Goal: Task Accomplishment & Management: Use online tool/utility

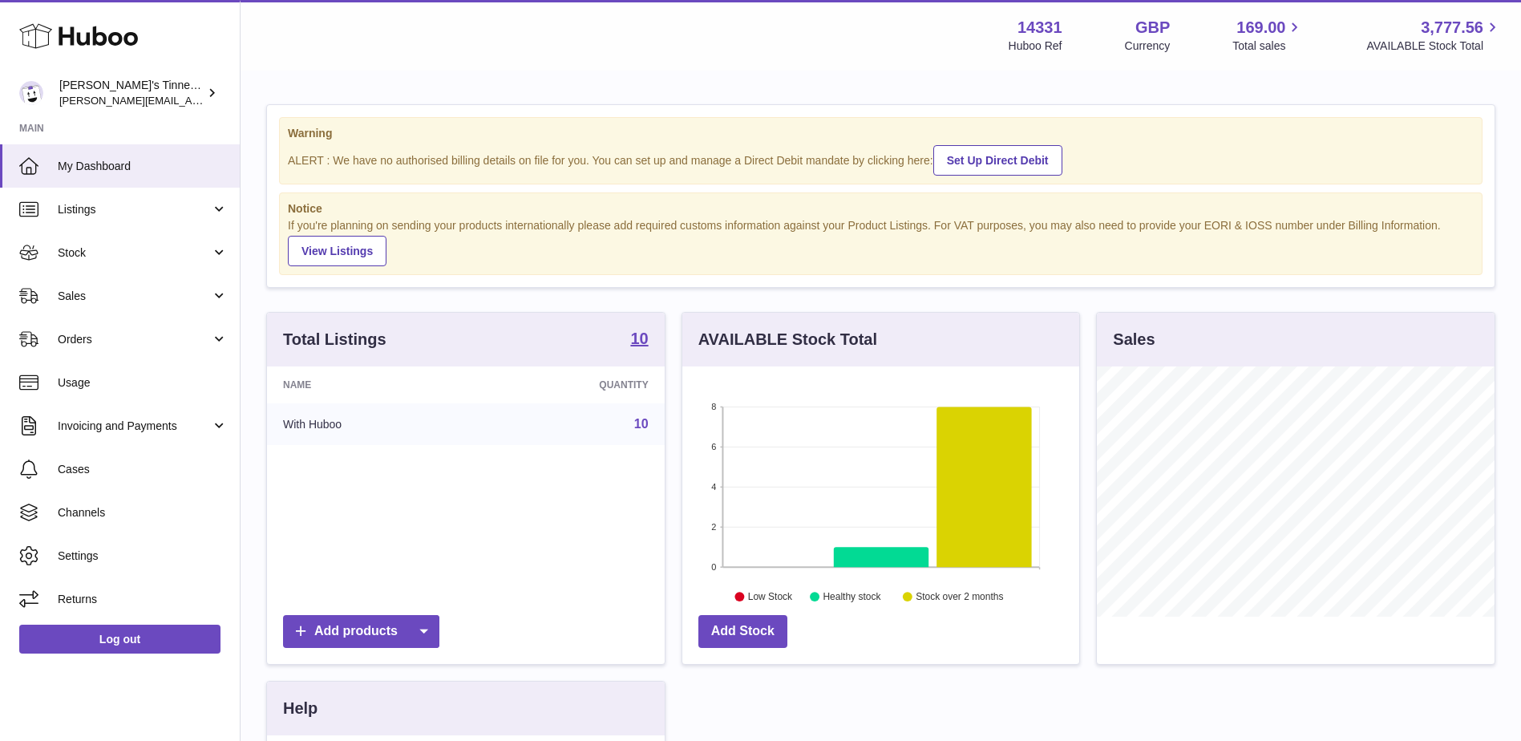
scroll to position [250, 397]
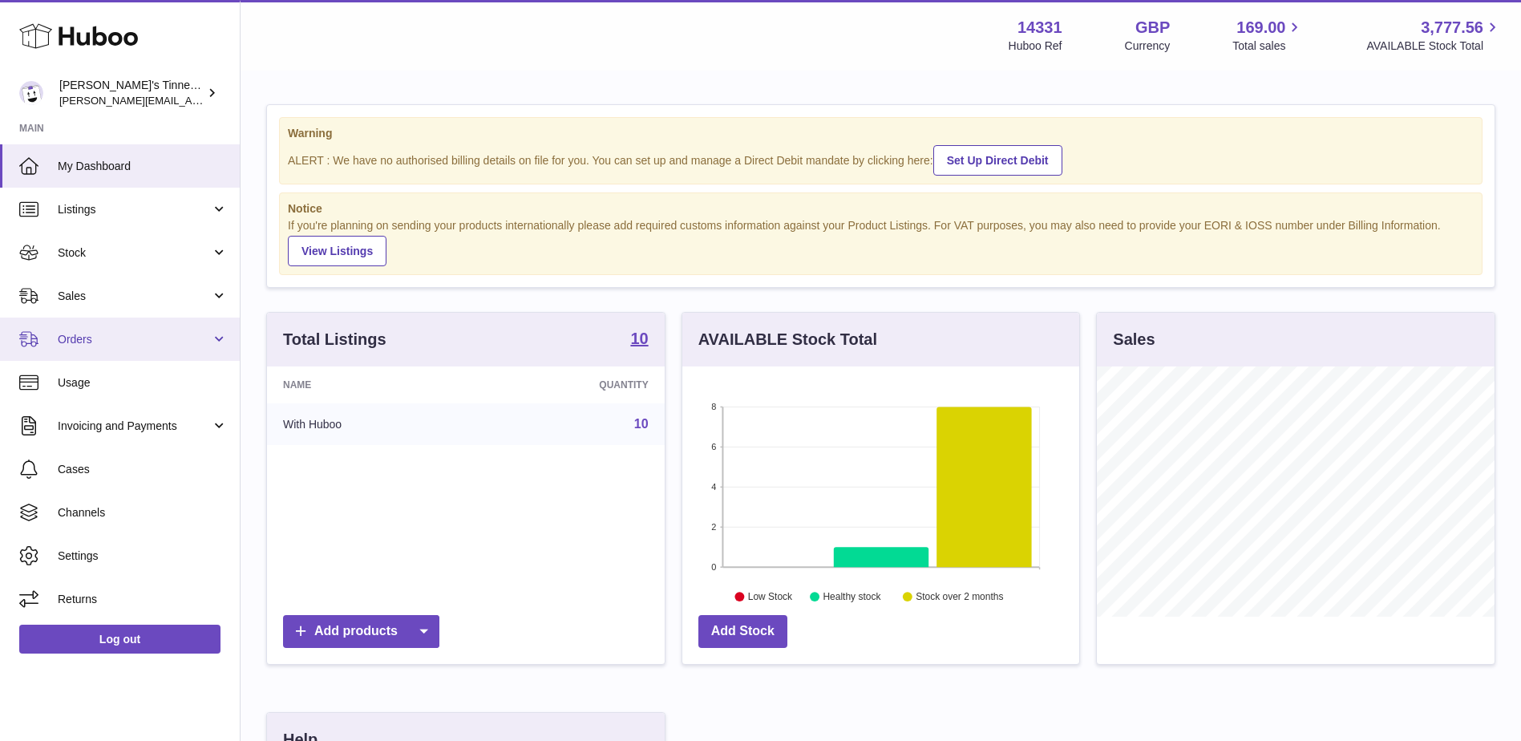
drag, startPoint x: 159, startPoint y: 341, endPoint x: 159, endPoint y: 351, distance: 10.4
click at [159, 341] on span "Orders" at bounding box center [134, 339] width 153 height 15
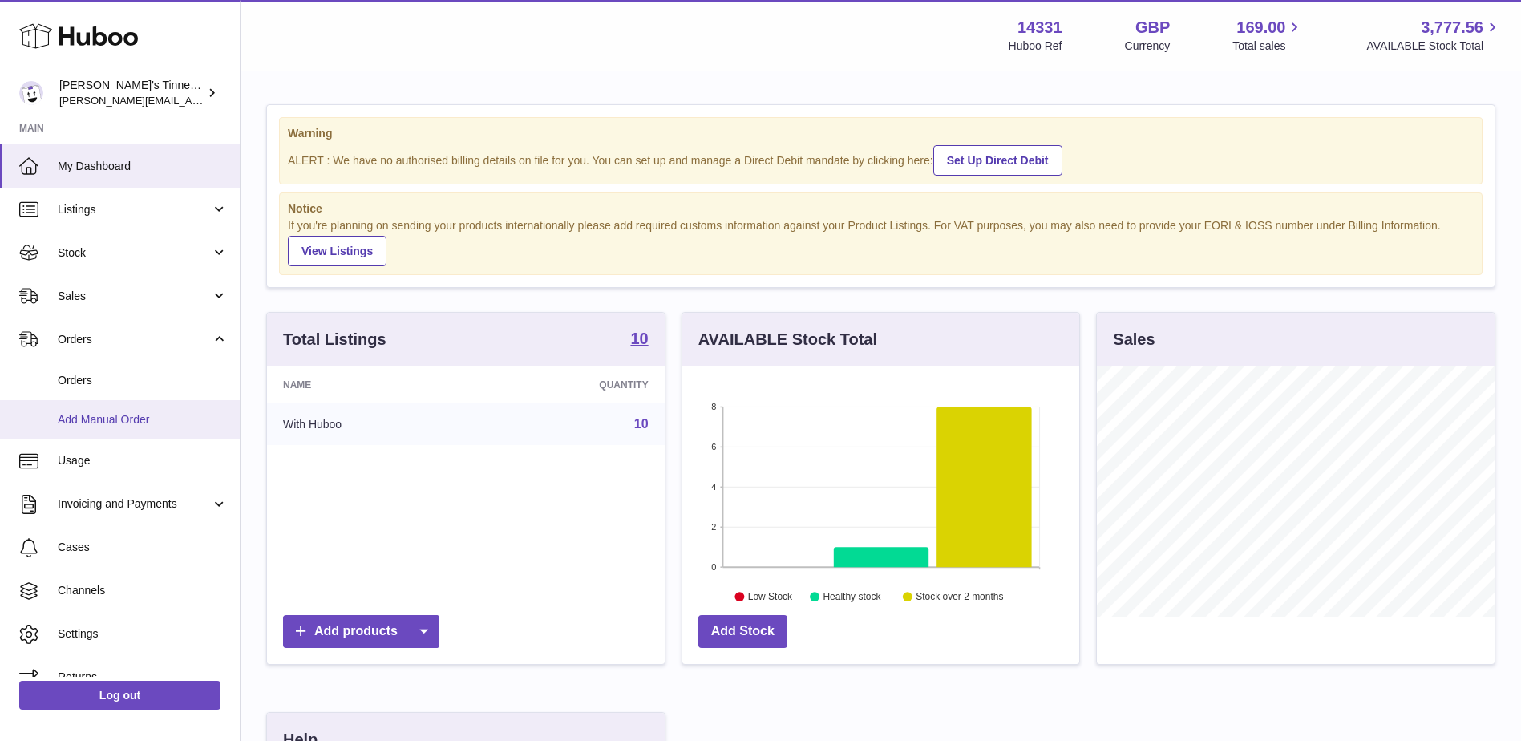
click at [151, 431] on link "Add Manual Order" at bounding box center [120, 419] width 240 height 39
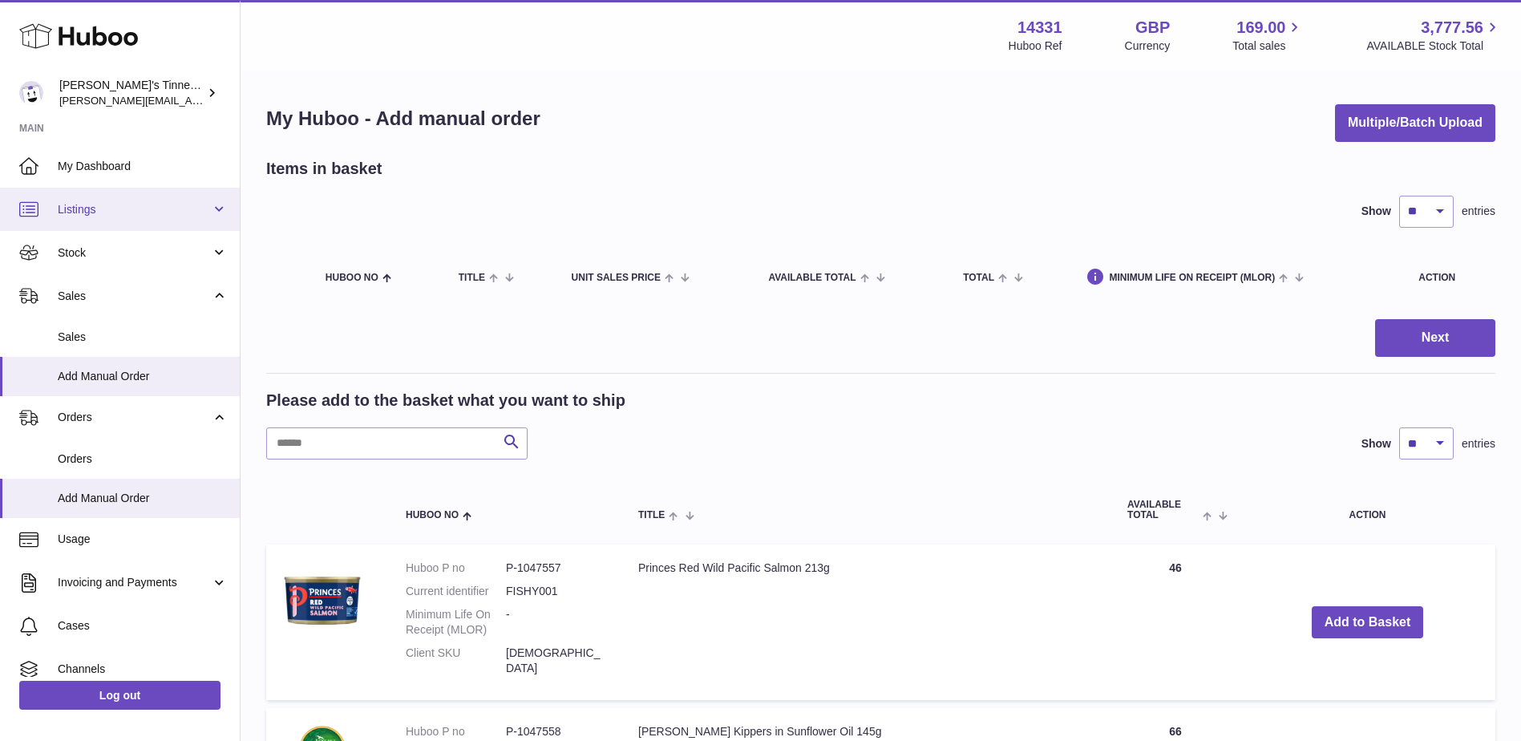
click at [66, 216] on span "Listings" at bounding box center [134, 209] width 153 height 15
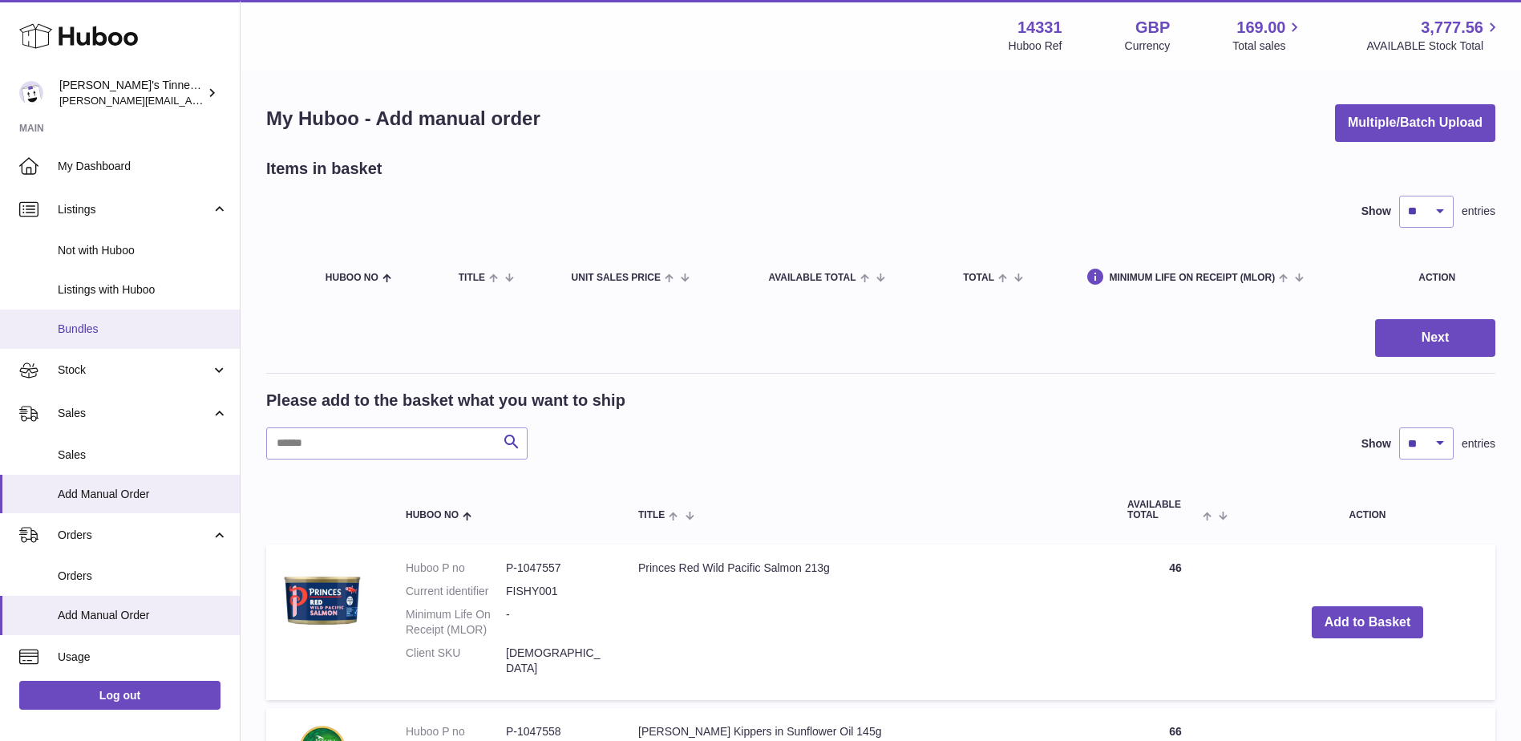
click at [112, 329] on span "Bundles" at bounding box center [143, 328] width 170 height 15
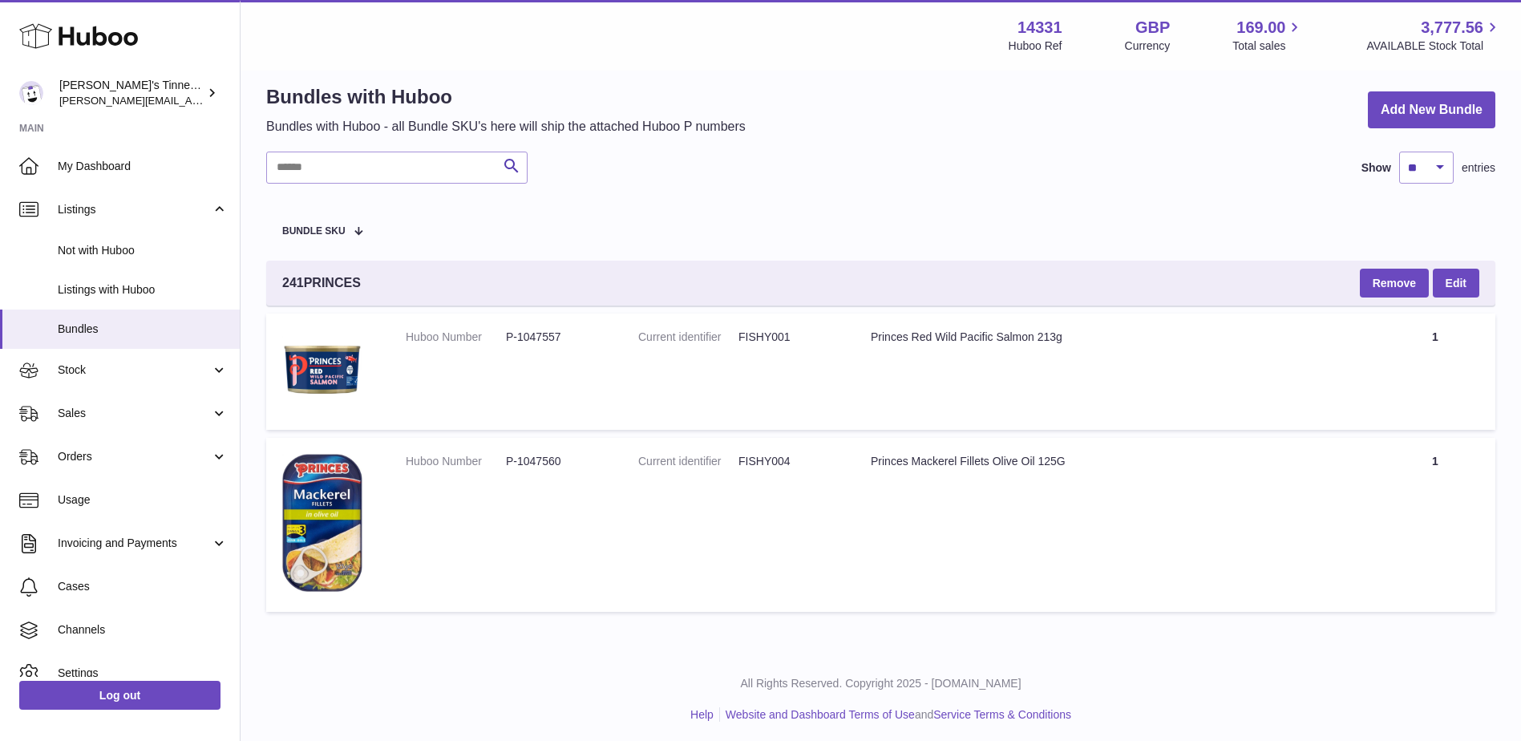
scroll to position [25, 0]
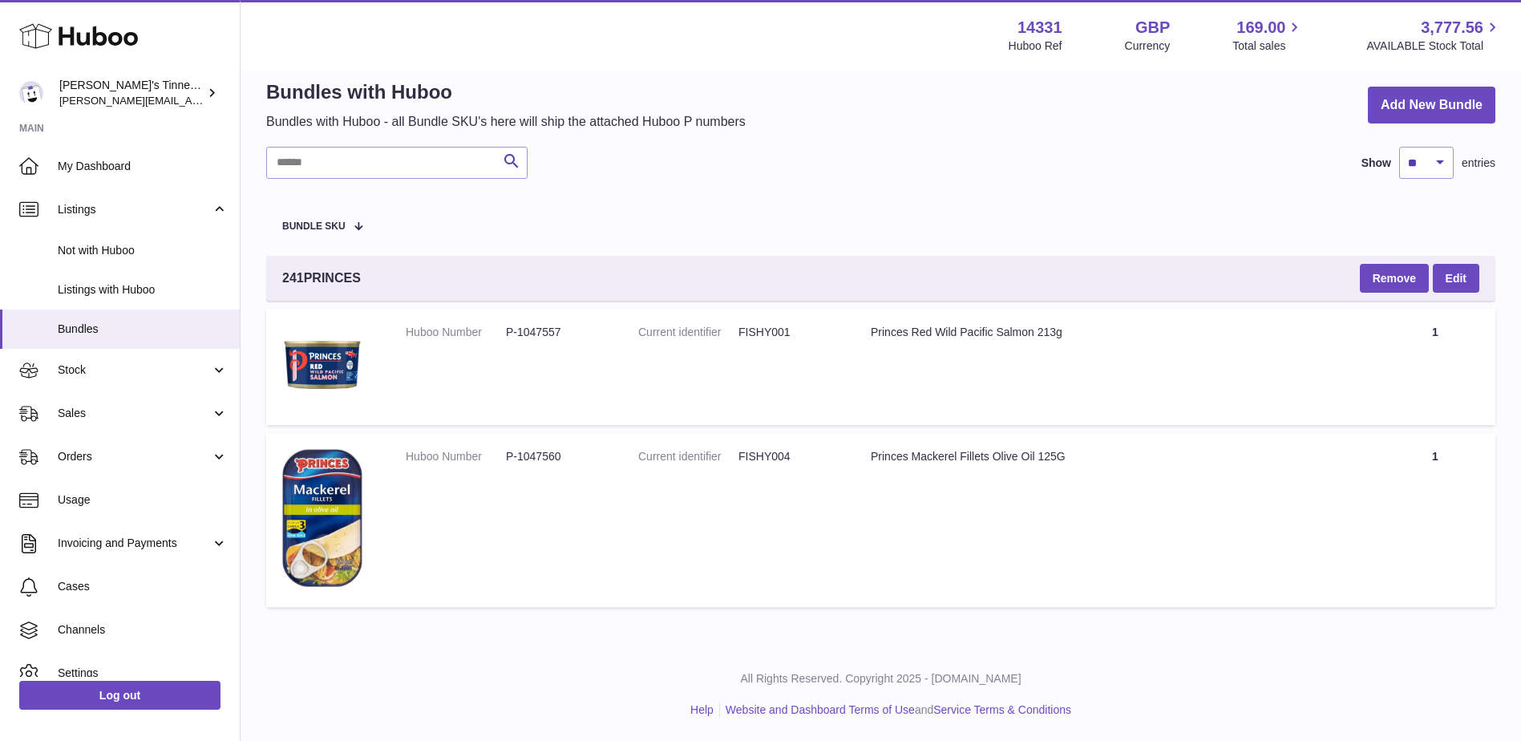
click at [315, 272] on span "241PRINCES" at bounding box center [321, 278] width 79 height 18
click at [317, 270] on span "241PRINCES" at bounding box center [321, 278] width 79 height 18
copy span "241PRINCES"
click at [168, 370] on span "Stock" at bounding box center [134, 369] width 153 height 15
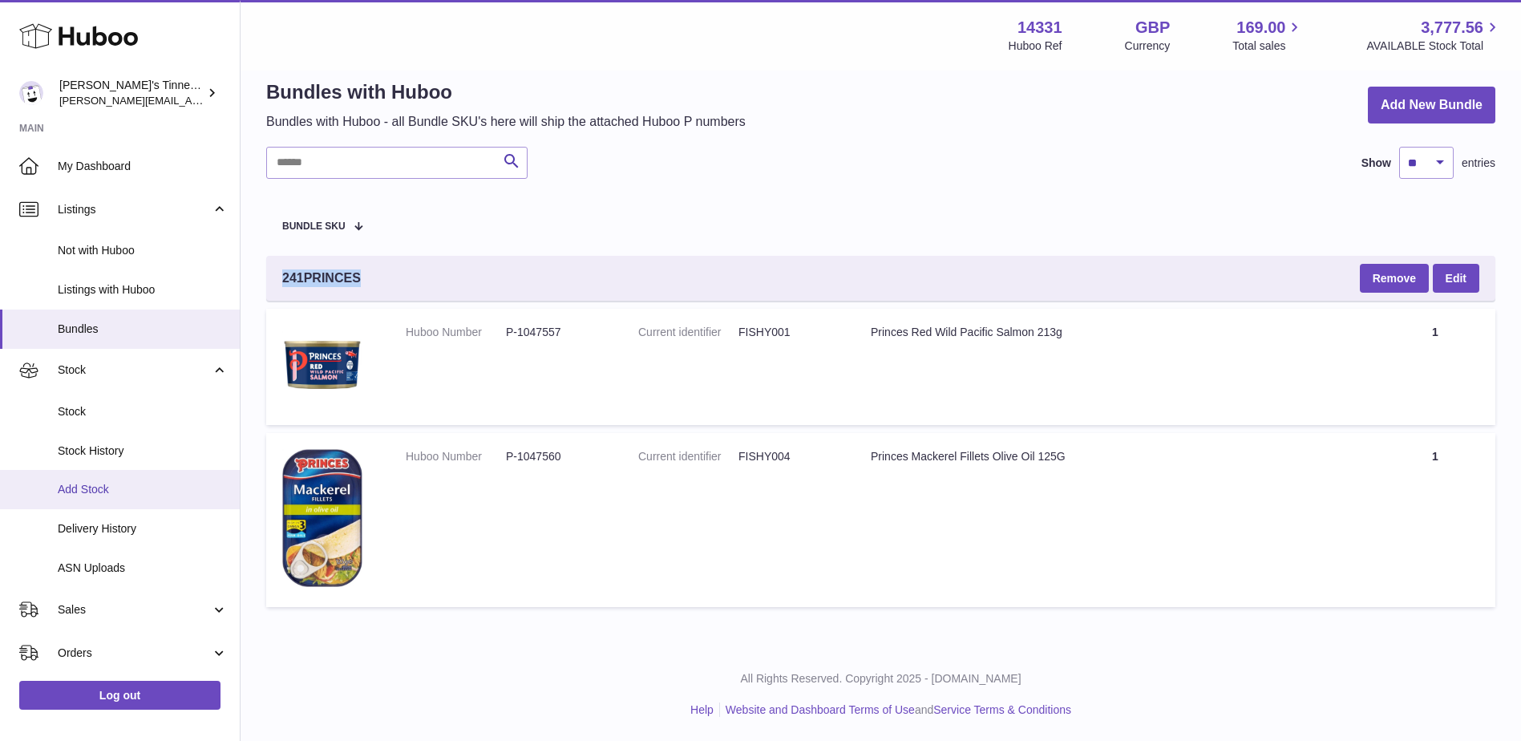
click at [137, 487] on span "Add Stock" at bounding box center [143, 489] width 170 height 15
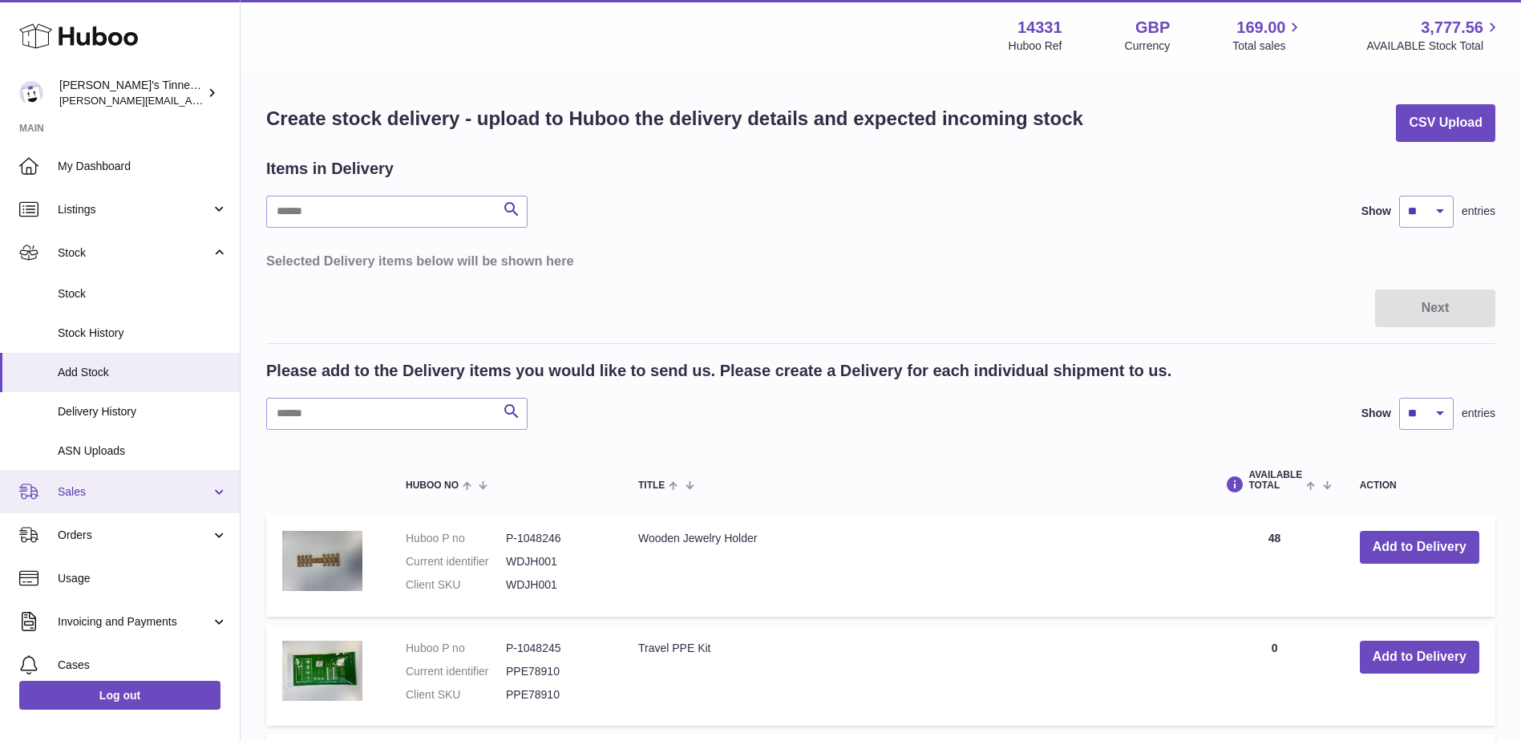
click at [128, 499] on link "Sales" at bounding box center [120, 491] width 240 height 43
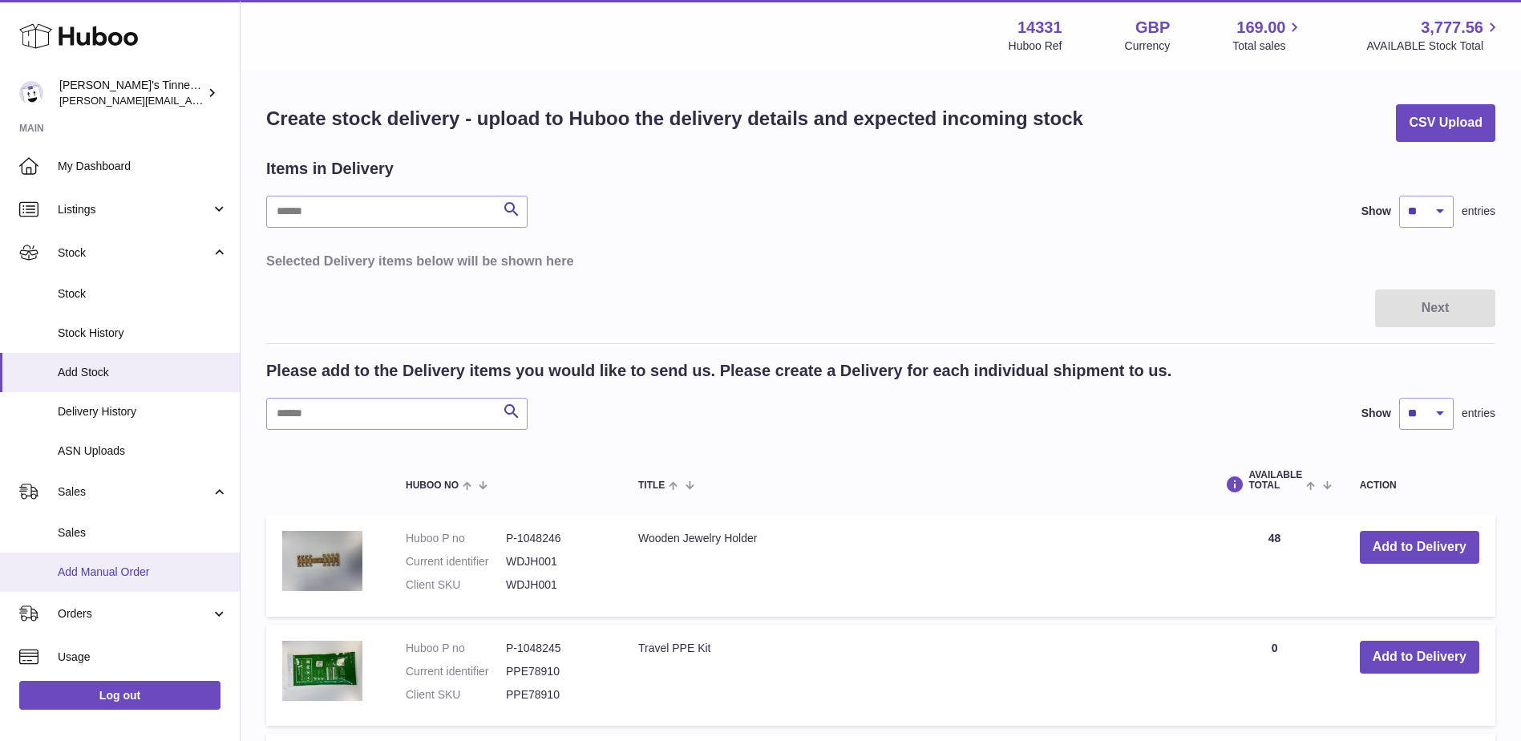
click at [143, 564] on span "Add Manual Order" at bounding box center [143, 571] width 170 height 15
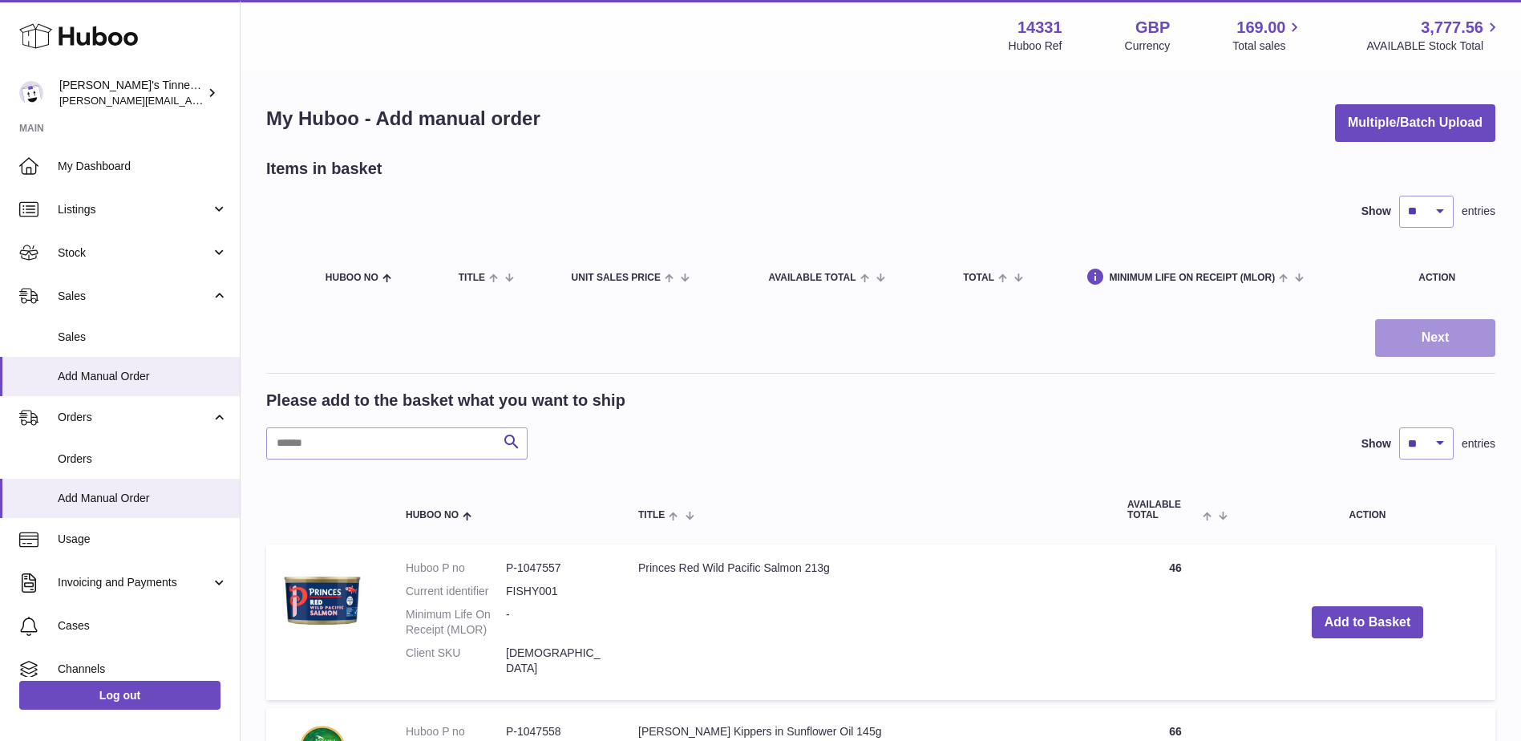
click at [1388, 333] on button "Next" at bounding box center [1435, 338] width 120 height 38
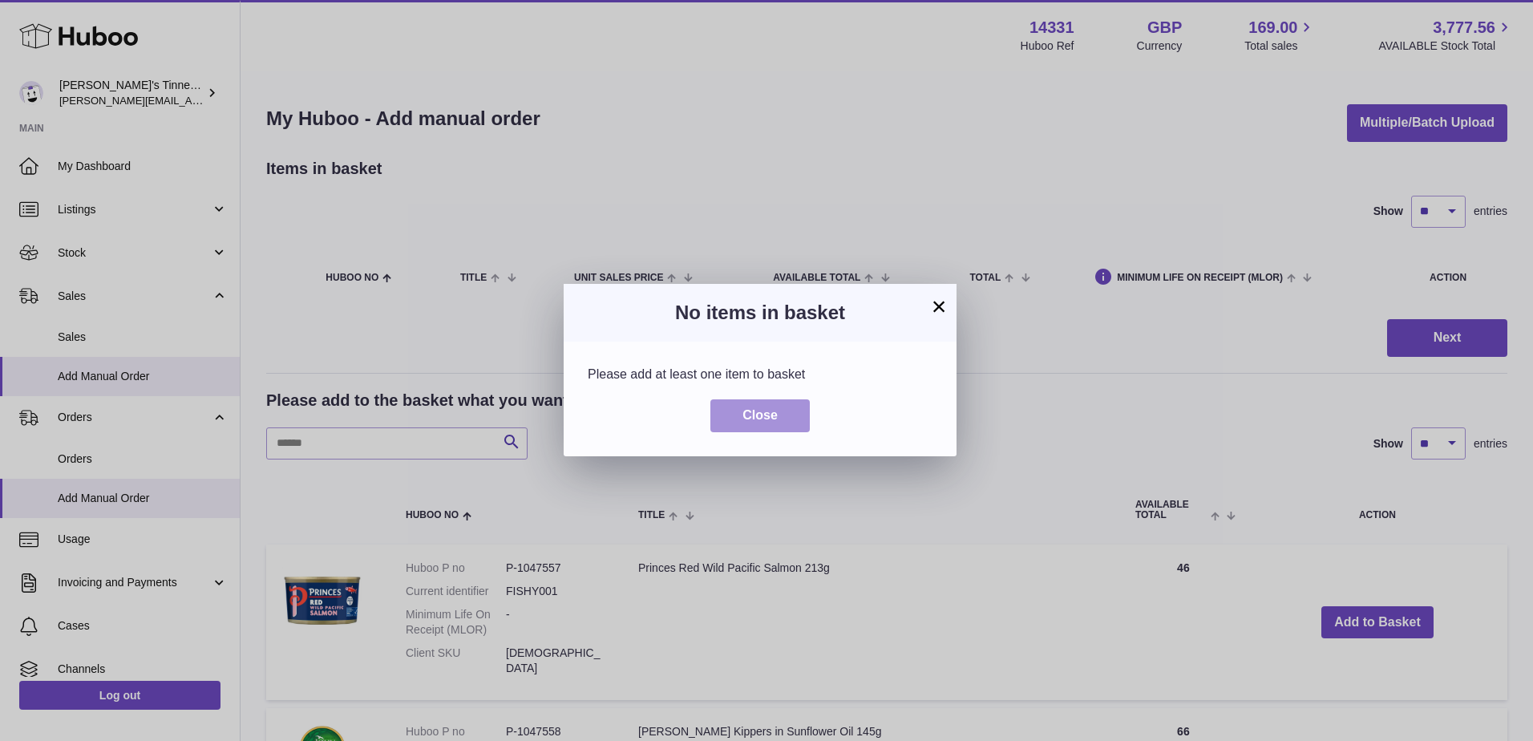
click at [746, 422] on span "Close" at bounding box center [759, 415] width 35 height 14
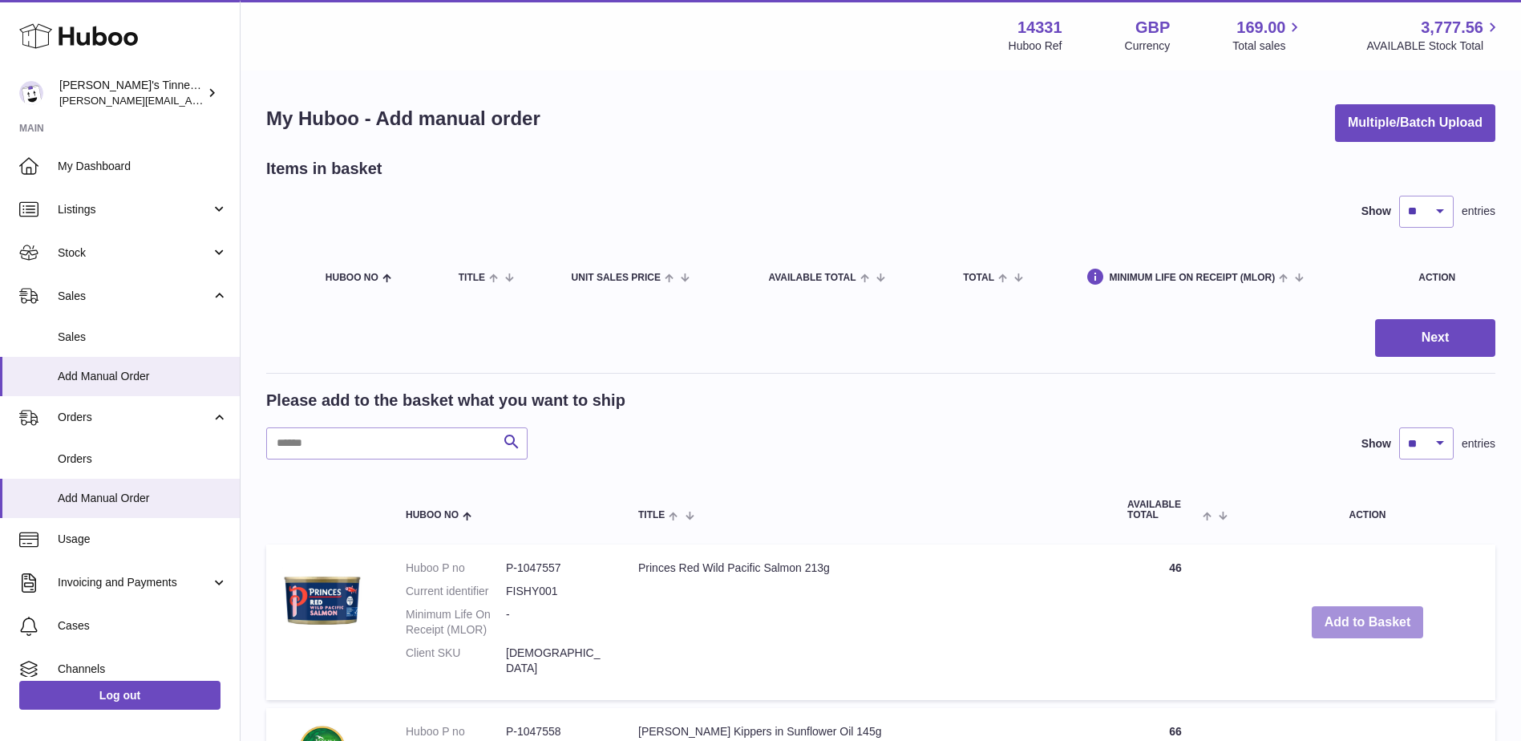
click at [1385, 617] on button "Add to Basket" at bounding box center [1367, 622] width 112 height 33
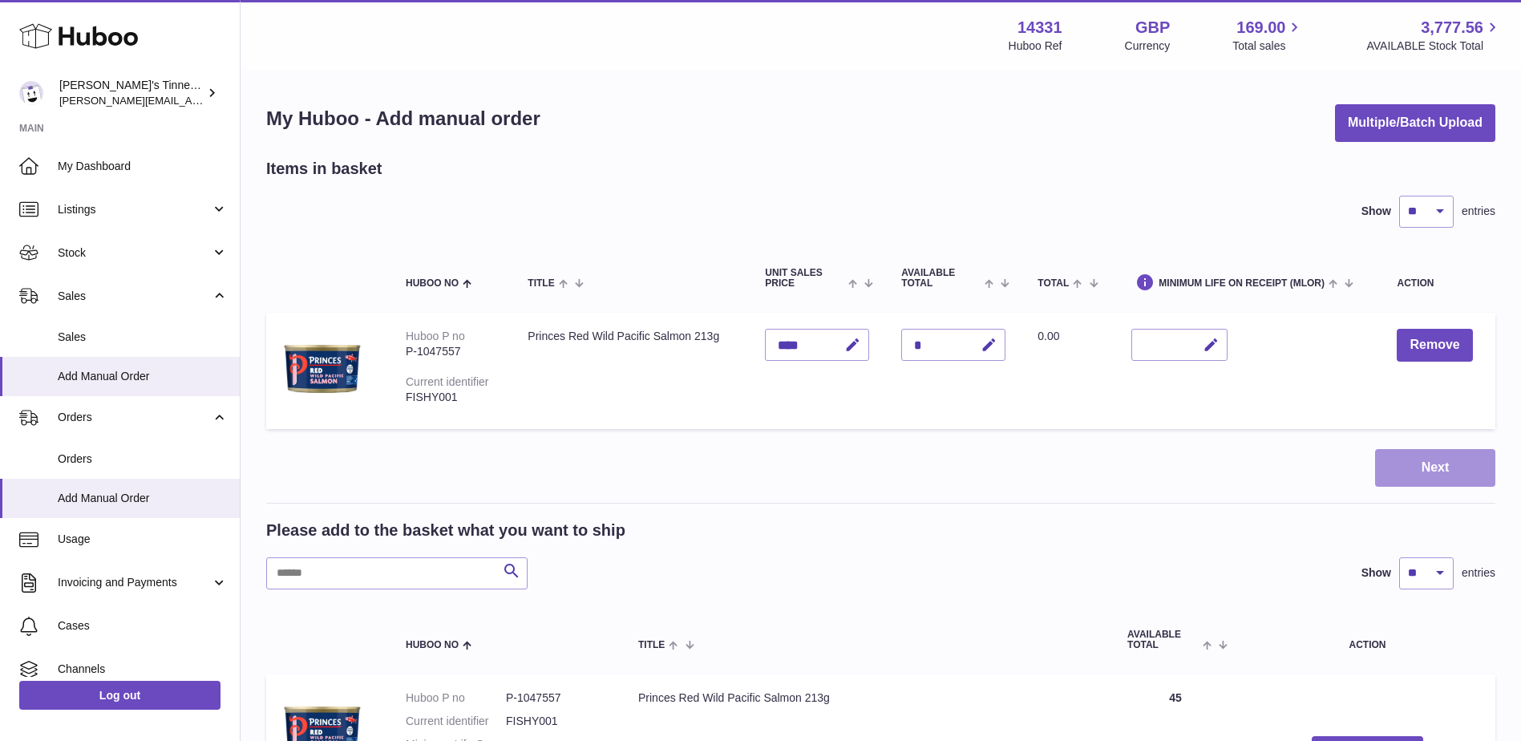
click at [1455, 477] on button "Next" at bounding box center [1435, 468] width 120 height 38
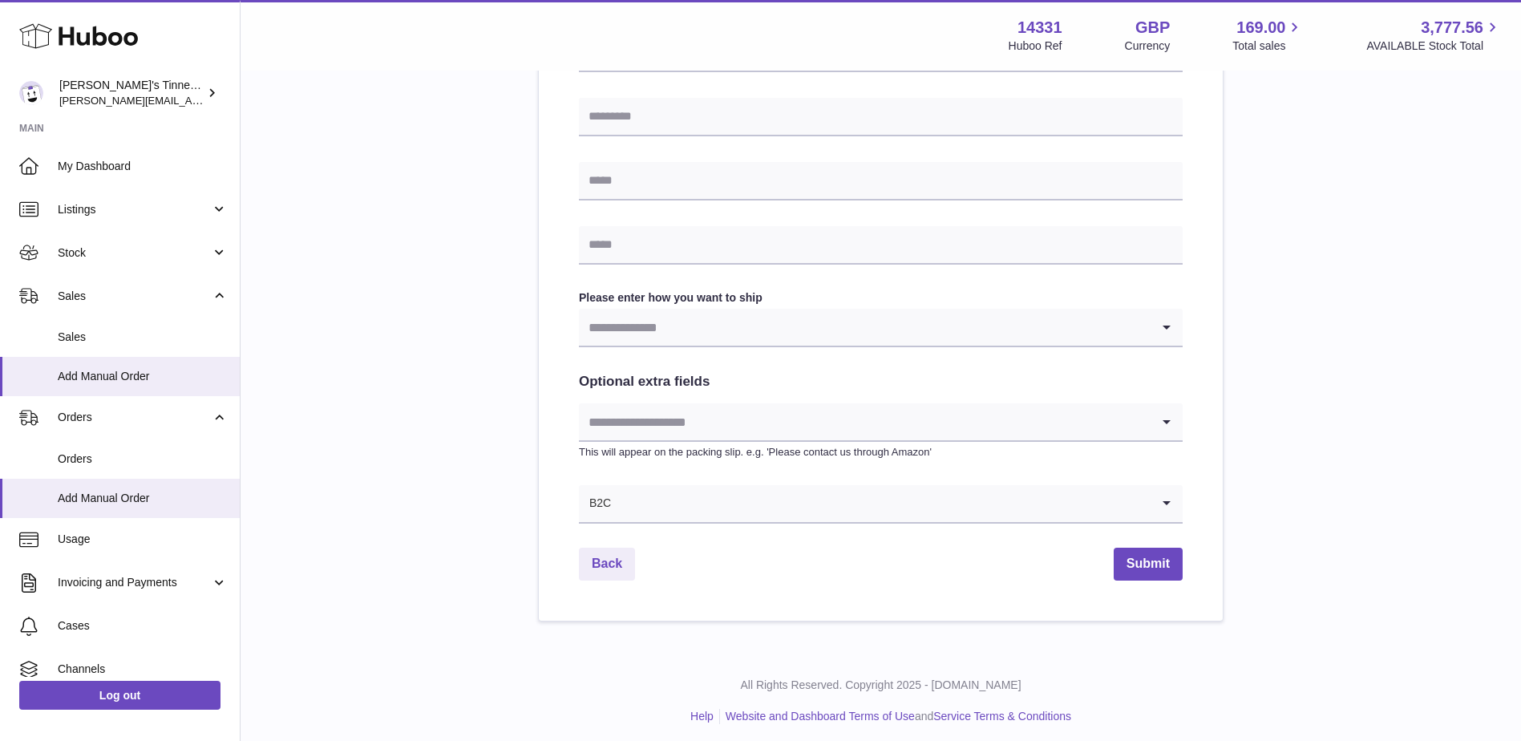
scroll to position [660, 0]
